Goal: Check status: Check status

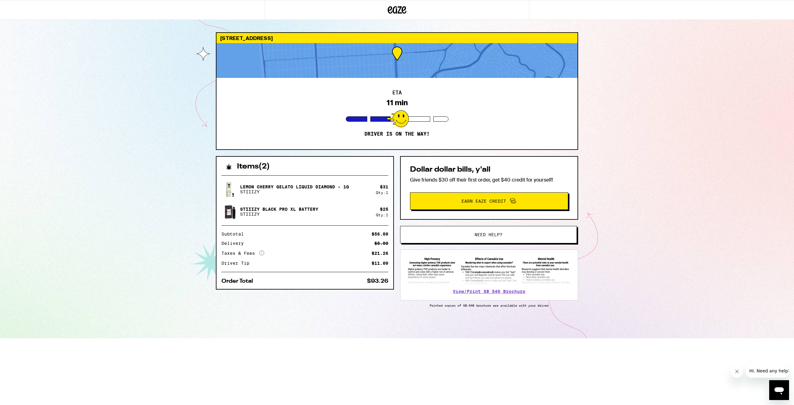
drag, startPoint x: 519, startPoint y: 54, endPoint x: 620, endPoint y: 279, distance: 246.4
click at [620, 279] on div "2470 19th Ave San Francisco 94116 ETA 11 min Driver is on the way! Items ( 2 ) …" at bounding box center [397, 169] width 794 height 338
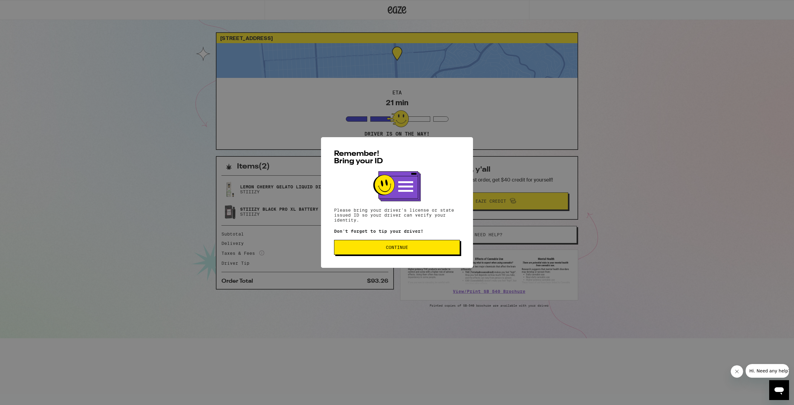
click at [440, 247] on span "Continue" at bounding box center [396, 247] width 115 height 4
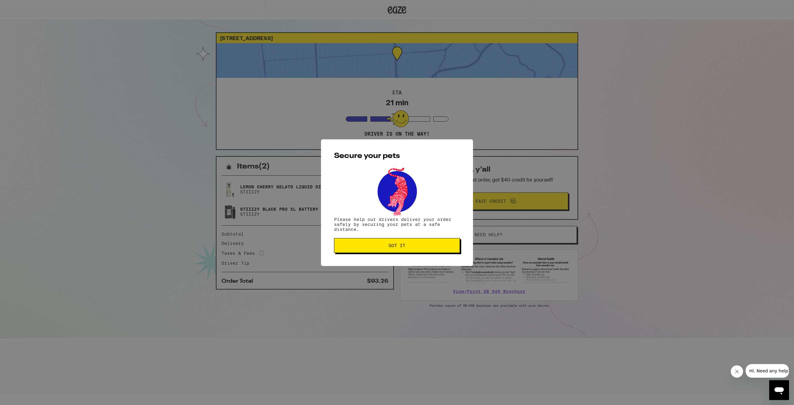
click at [440, 247] on span "Got it" at bounding box center [396, 245] width 115 height 4
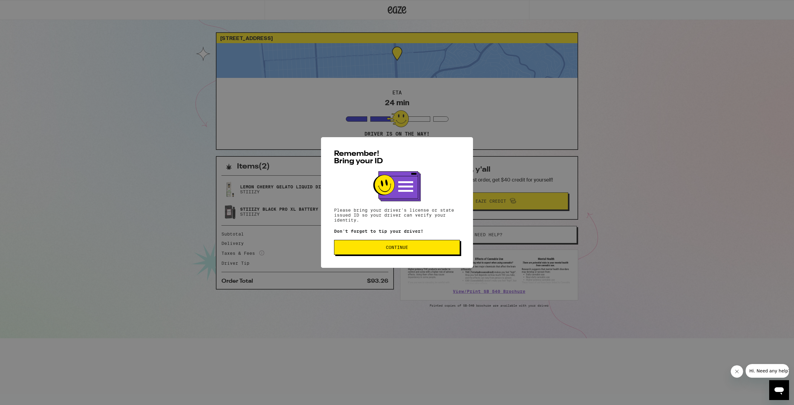
click at [390, 243] on button "Continue" at bounding box center [397, 247] width 126 height 15
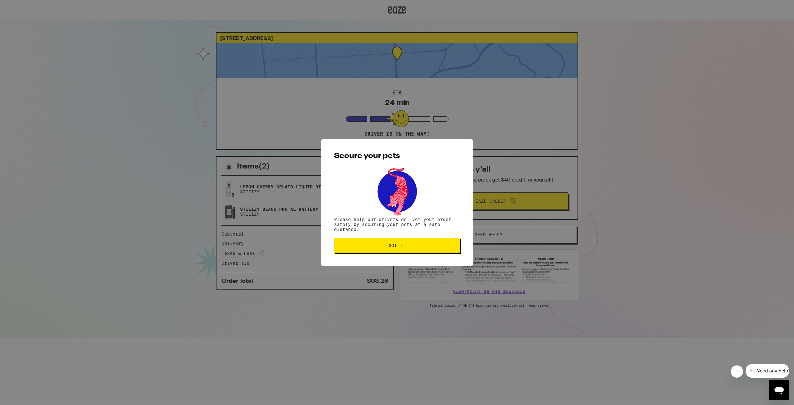
click at [390, 244] on span "Got it" at bounding box center [397, 245] width 17 height 4
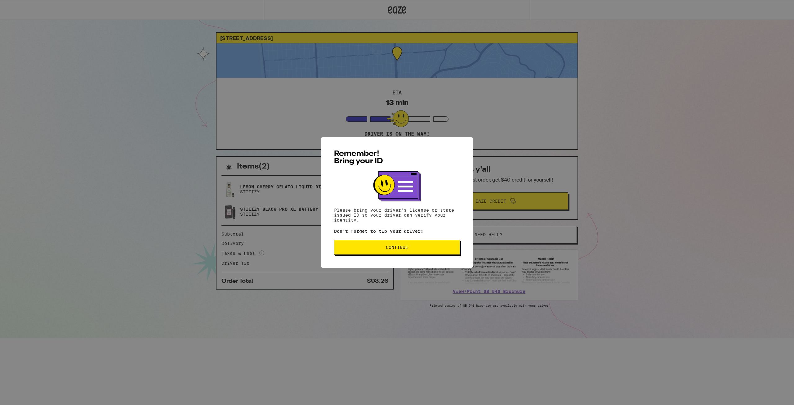
click at [397, 124] on div "Remember! Bring your ID Please bring your driver's license or state issued ID s…" at bounding box center [397, 202] width 794 height 405
